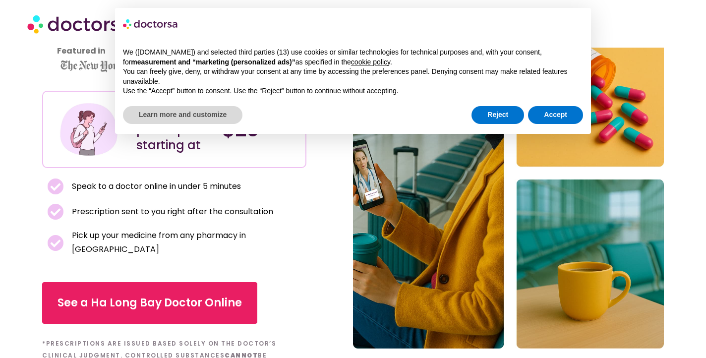
scroll to position [118, 0]
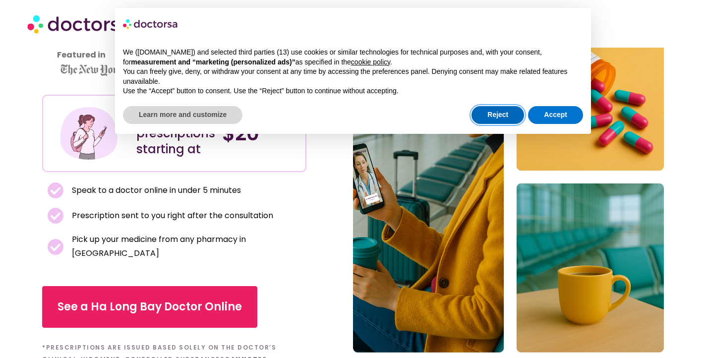
click at [484, 111] on button "Reject" at bounding box center [497, 115] width 53 height 18
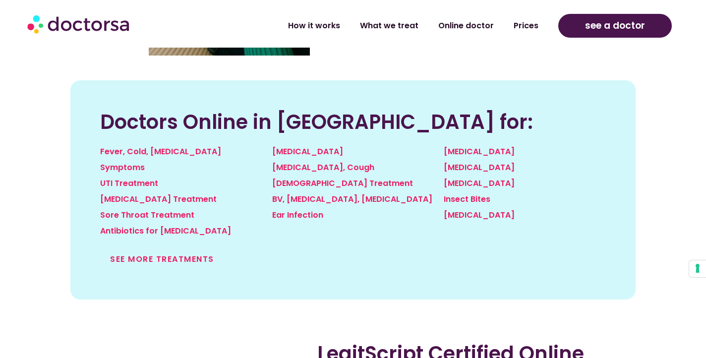
scroll to position [1082, 0]
click at [171, 253] on link "See more treatments" at bounding box center [162, 258] width 104 height 11
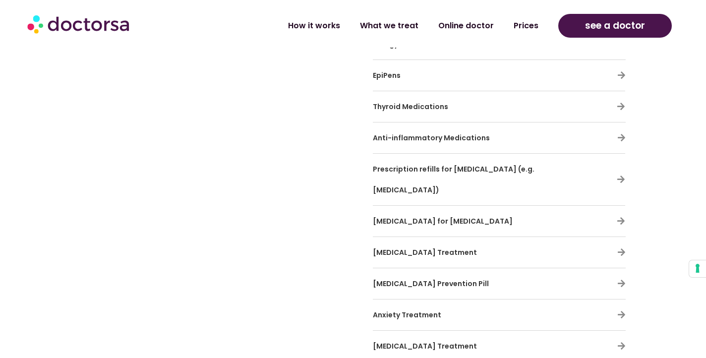
scroll to position [3037, 0]
click at [412, 309] on span "Anxiety Treatment" at bounding box center [407, 314] width 68 height 10
click at [621, 310] on icon at bounding box center [621, 314] width 8 height 8
click at [618, 310] on icon at bounding box center [621, 314] width 8 height 8
click at [697, 272] on button "Your consent preferences for tracking technologies" at bounding box center [697, 268] width 17 height 17
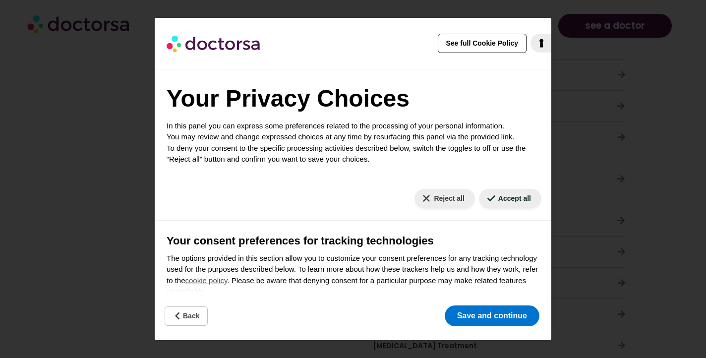
click at [486, 304] on div "Reject Save and continue" at bounding box center [492, 315] width 99 height 25
click at [440, 199] on button "Reject all" at bounding box center [444, 198] width 60 height 19
click at [439, 201] on button "Reject all" at bounding box center [444, 198] width 60 height 19
click at [474, 325] on button "Save and continue" at bounding box center [491, 315] width 95 height 21
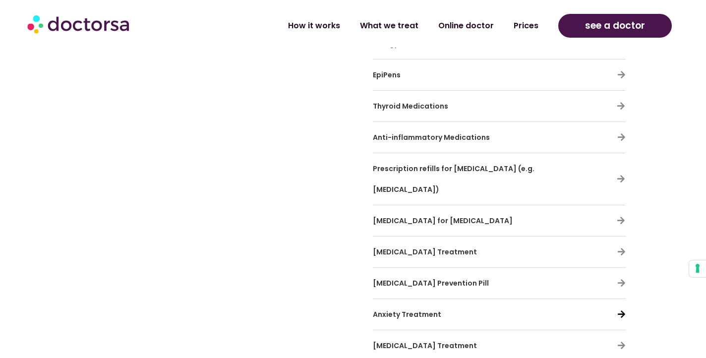
click at [621, 310] on icon at bounding box center [621, 314] width 8 height 8
click at [620, 310] on icon at bounding box center [621, 314] width 8 height 8
click at [487, 304] on h3 "Anxiety Treatment" at bounding box center [470, 314] width 195 height 21
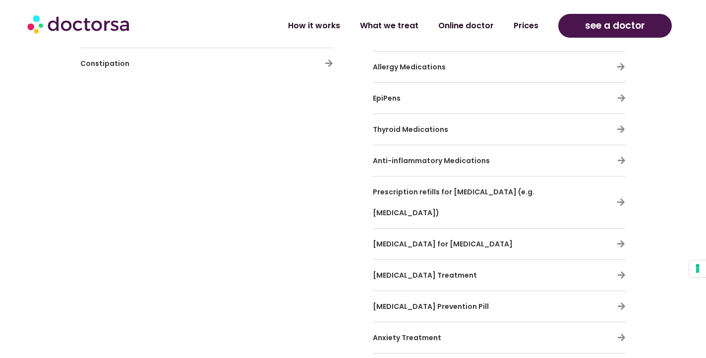
scroll to position [3015, 0]
